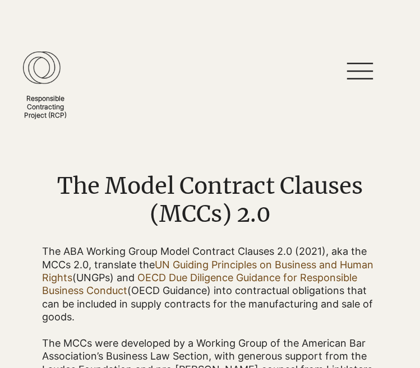
scroll to position [280, 0]
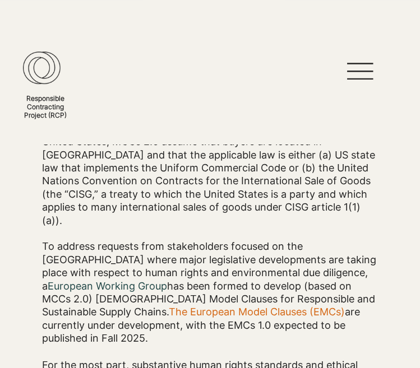
click at [377, 63] on icon at bounding box center [359, 71] width 35 height 17
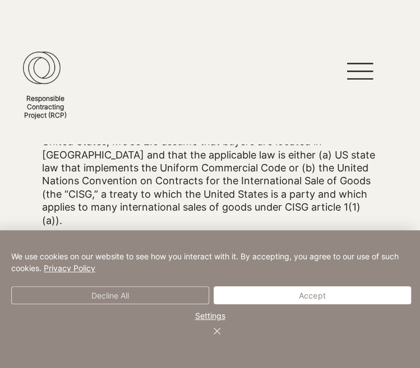
click at [209, 304] on button "Decline All" at bounding box center [110, 295] width 198 height 18
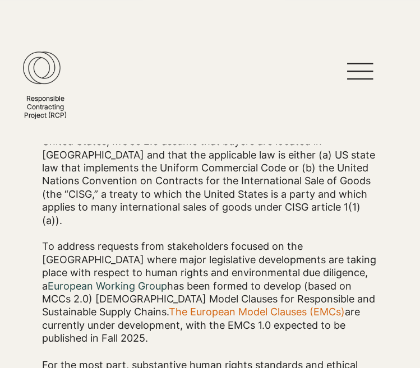
click at [373, 71] on icon at bounding box center [360, 72] width 26 height 2
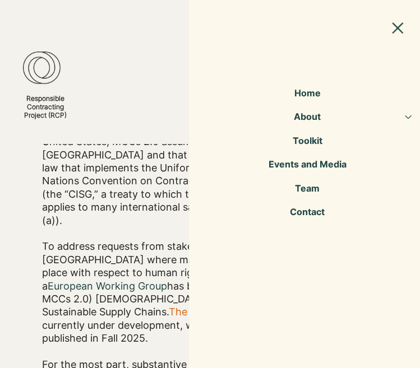
click at [375, 119] on link "About" at bounding box center [307, 117] width 175 height 24
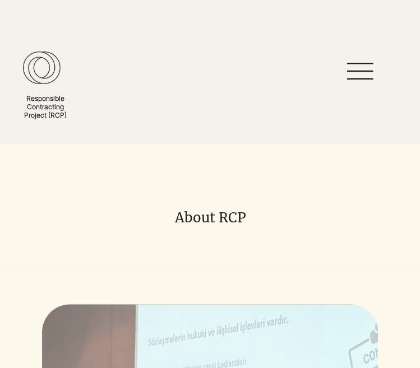
click at [385, 25] on div at bounding box center [210, 72] width 420 height 144
click at [377, 63] on icon at bounding box center [359, 71] width 35 height 17
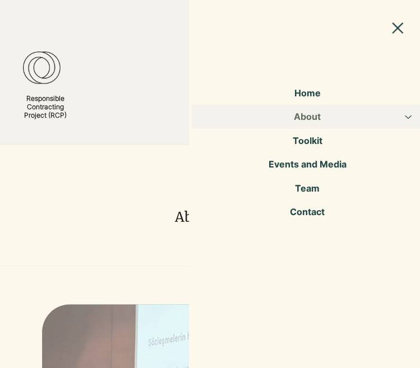
click at [357, 87] on link "Home" at bounding box center [307, 93] width 231 height 24
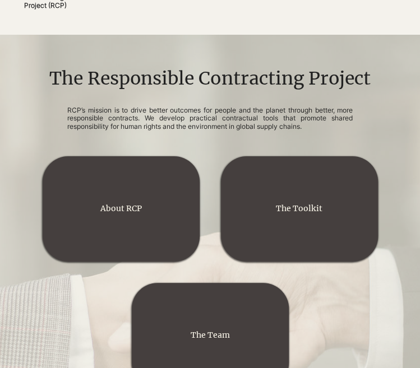
scroll to position [112, 0]
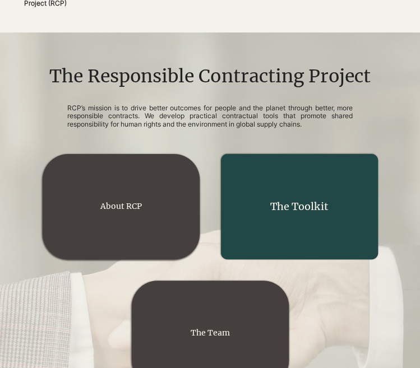
click at [221, 165] on div "main content" at bounding box center [299, 206] width 157 height 105
click at [270, 200] on link "The Toolkit" at bounding box center [298, 206] width 57 height 13
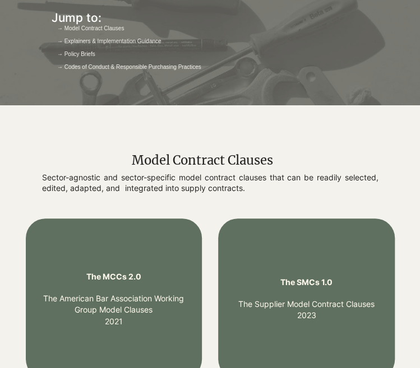
scroll to position [392, 0]
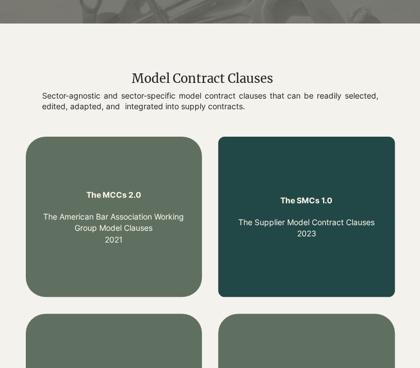
click at [238, 196] on link "The SMCs 1.0 The Supplier Model Contract Clauses 2023" at bounding box center [306, 217] width 136 height 43
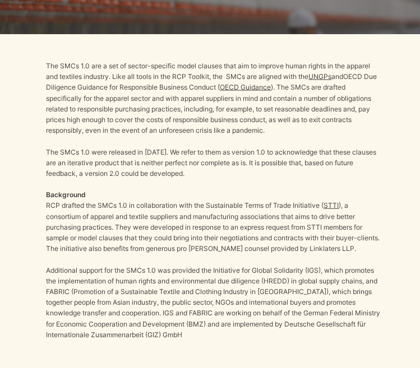
scroll to position [784, 0]
